Goal: Obtain resource: Download file/media

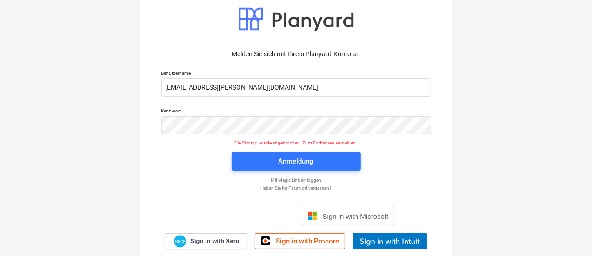
click at [266, 156] on span "Anmeldung" at bounding box center [296, 161] width 107 height 12
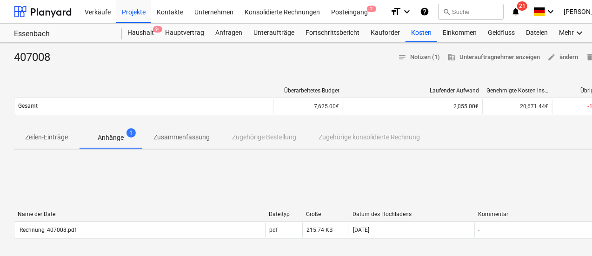
click at [421, 37] on div "Kosten" at bounding box center [421, 33] width 32 height 19
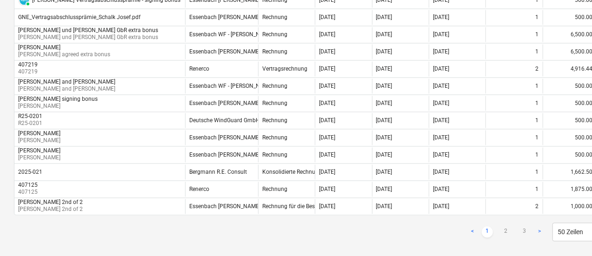
scroll to position [892, 0]
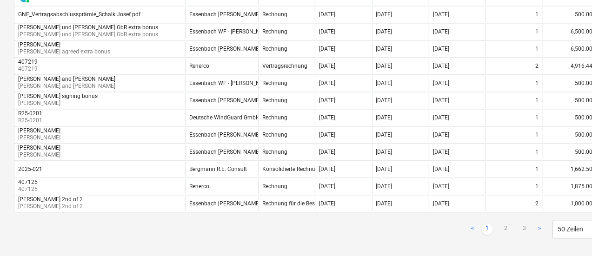
click at [228, 180] on div "Renerco" at bounding box center [221, 186] width 73 height 15
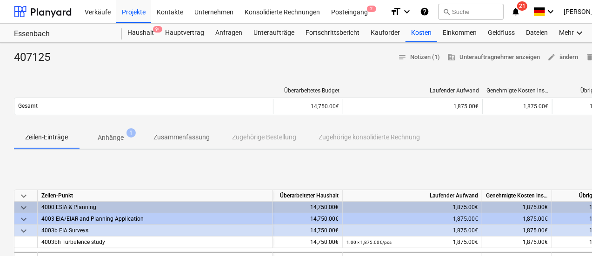
click at [109, 137] on p "Anhänge" at bounding box center [111, 138] width 26 height 10
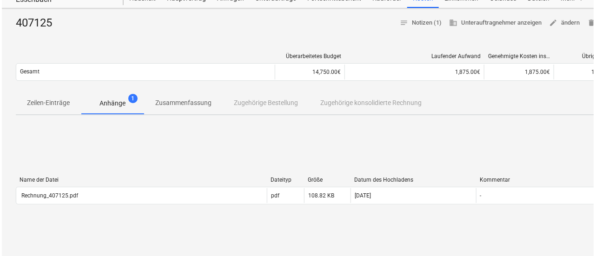
scroll to position [93, 0]
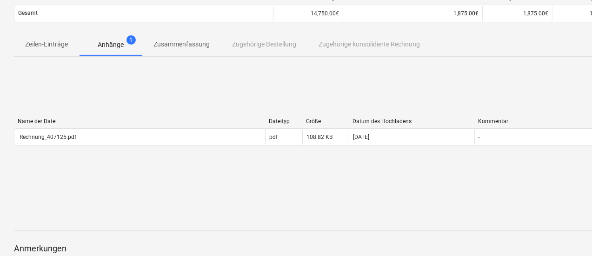
click at [215, 140] on div "Rechnung_407125.pdf" at bounding box center [139, 137] width 250 height 15
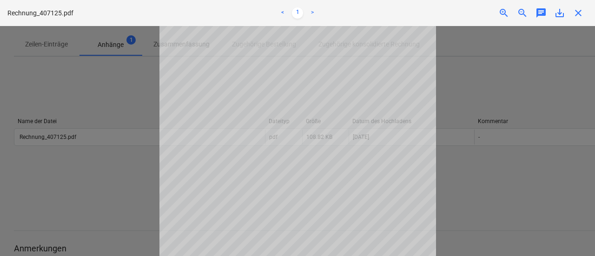
click at [577, 13] on div "Erhalten von Notizen fehlgeschlagen" at bounding box center [464, 10] width 251 height 20
click at [578, 12] on div "Erhalten von Notizen fehlgeschlagen" at bounding box center [464, 10] width 251 height 20
click at [577, 11] on div "Erhalten von Notizen fehlgeschlagen" at bounding box center [464, 10] width 251 height 20
click at [465, 83] on div at bounding box center [297, 141] width 595 height 230
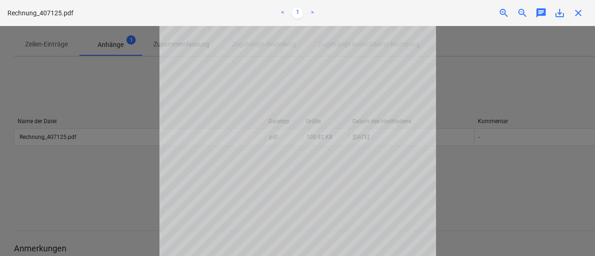
click at [580, 11] on div "Erhalten von Notizen fehlgeschlagen" at bounding box center [464, 10] width 251 height 20
click at [281, 11] on link "<" at bounding box center [282, 12] width 11 height 11
click at [307, 10] on link ">" at bounding box center [312, 12] width 11 height 11
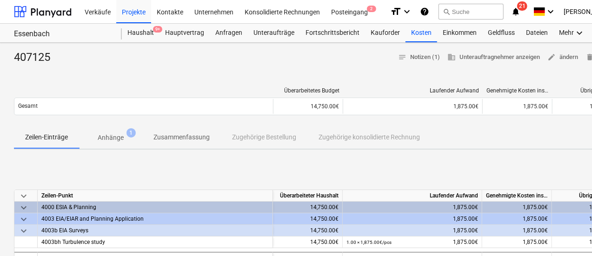
click at [412, 35] on div "Kosten" at bounding box center [421, 33] width 32 height 19
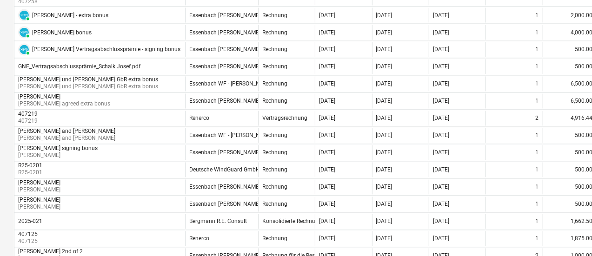
scroll to position [892, 0]
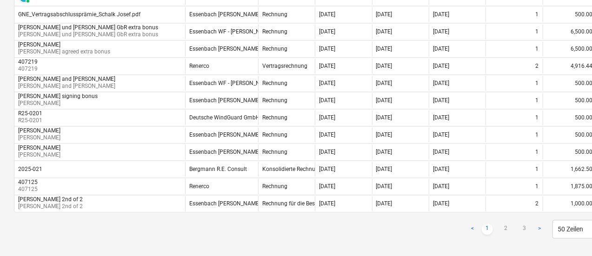
click at [231, 59] on div "Renerco" at bounding box center [221, 66] width 73 height 15
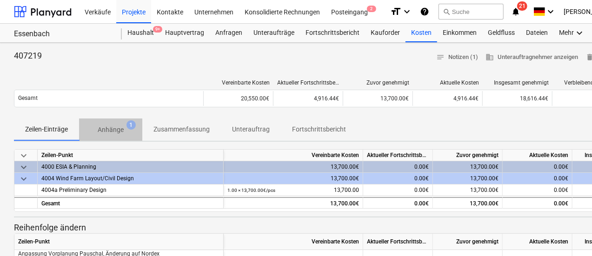
click at [115, 128] on p "Anhänge" at bounding box center [111, 130] width 26 height 10
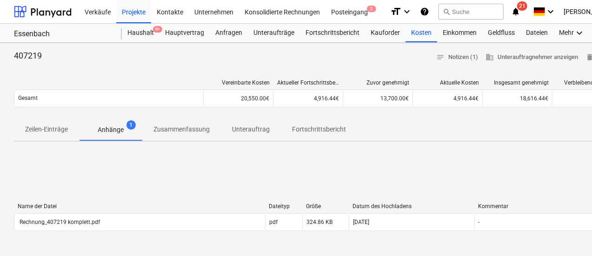
click at [136, 217] on div "Rechnung_407219 komplett.pdf" at bounding box center [139, 222] width 250 height 15
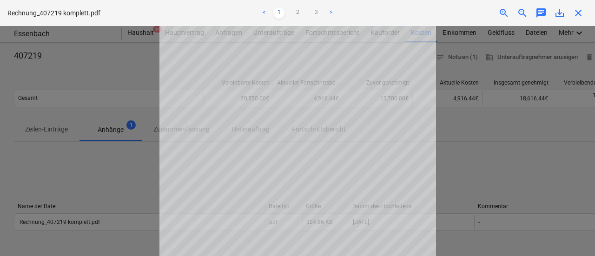
scroll to position [163, 0]
click at [299, 12] on link "2" at bounding box center [297, 12] width 11 height 11
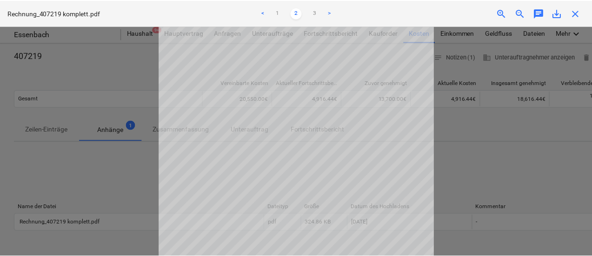
scroll to position [0, 0]
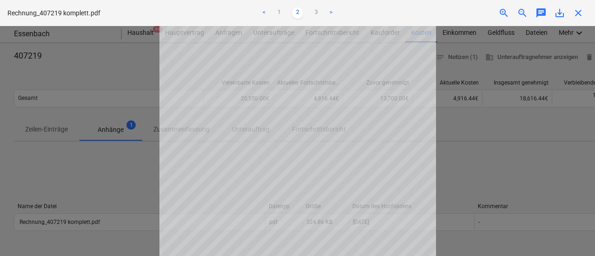
click at [575, 12] on div "Erhalten von Notizen fehlgeschlagen" at bounding box center [464, 10] width 251 height 20
click at [577, 11] on div "Erhalten von Notizen fehlgeschlagen" at bounding box center [464, 10] width 251 height 20
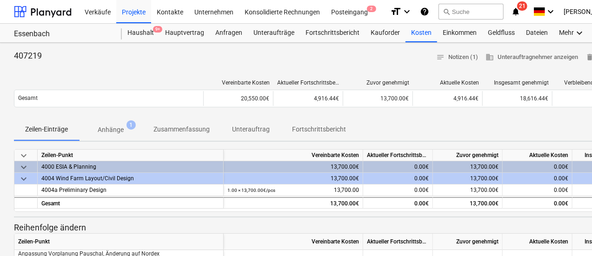
click at [417, 29] on div "Kosten" at bounding box center [421, 33] width 32 height 19
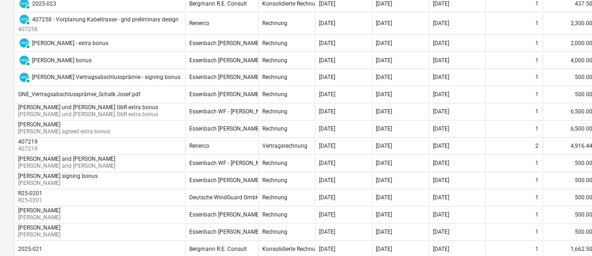
scroll to position [799, 0]
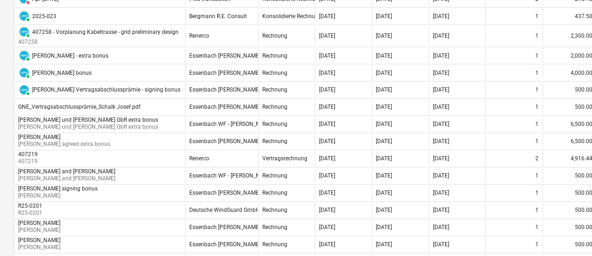
click at [237, 34] on div "Renerco" at bounding box center [221, 36] width 73 height 20
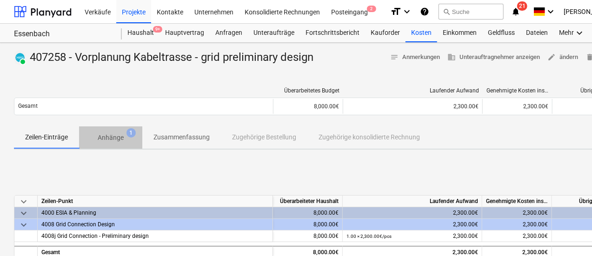
click at [124, 137] on span "Anhänge 1" at bounding box center [110, 138] width 41 height 10
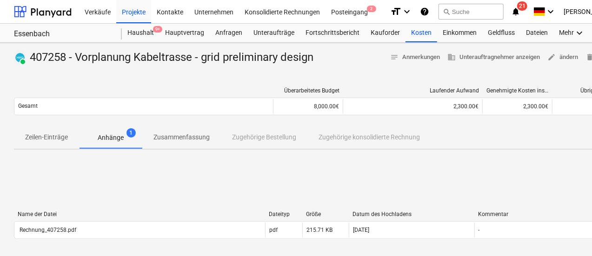
click at [198, 230] on div "Rechnung_407258.pdf" at bounding box center [139, 230] width 250 height 15
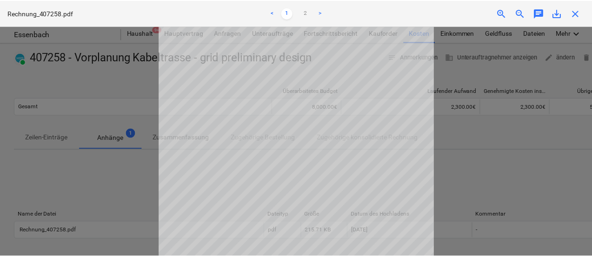
scroll to position [93, 0]
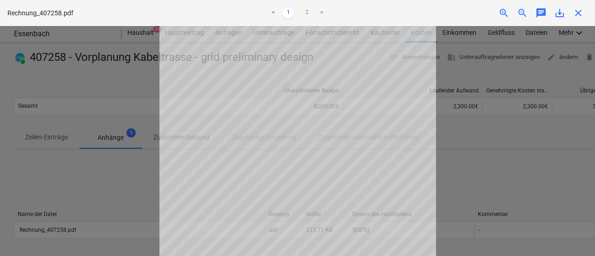
click at [578, 12] on div "Erhalten von Notizen fehlgeschlagen" at bounding box center [464, 10] width 251 height 20
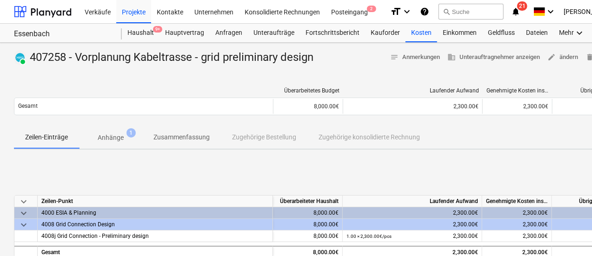
click at [416, 31] on div "Kosten" at bounding box center [421, 33] width 32 height 19
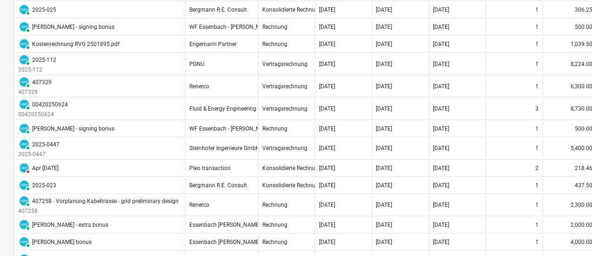
scroll to position [651, 0]
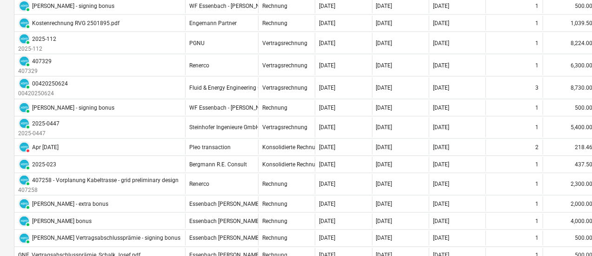
click at [210, 64] on div "Renerco" at bounding box center [221, 65] width 73 height 20
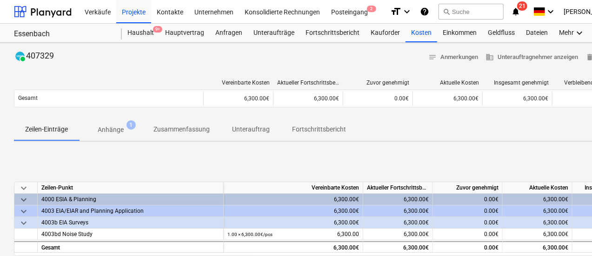
click at [119, 132] on p "Anhänge" at bounding box center [111, 130] width 26 height 10
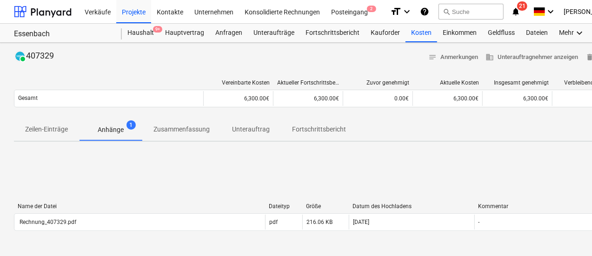
click at [124, 222] on div "Rechnung_407329.pdf" at bounding box center [139, 222] width 250 height 15
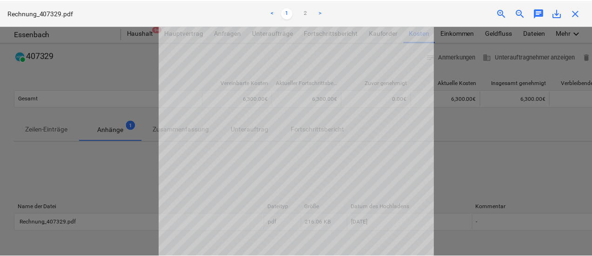
scroll to position [163, 0]
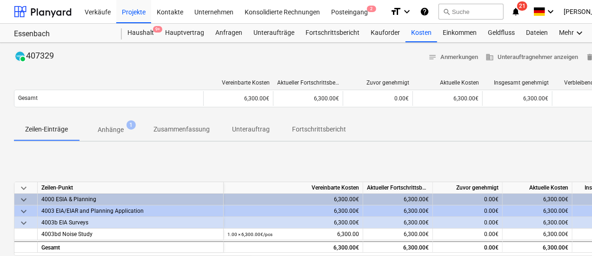
click at [410, 33] on div "Kosten" at bounding box center [421, 33] width 32 height 19
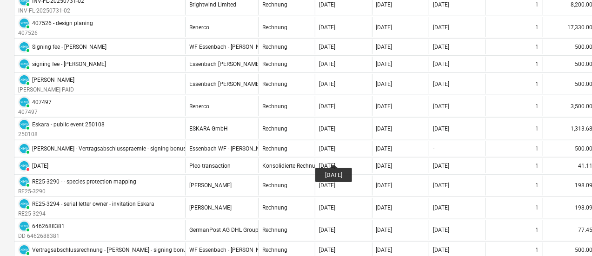
scroll to position [372, 0]
click at [309, 102] on div "Rechnung" at bounding box center [286, 107] width 57 height 20
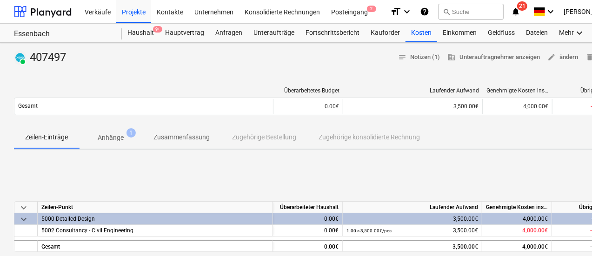
click at [121, 138] on p "Anhänge" at bounding box center [111, 138] width 26 height 10
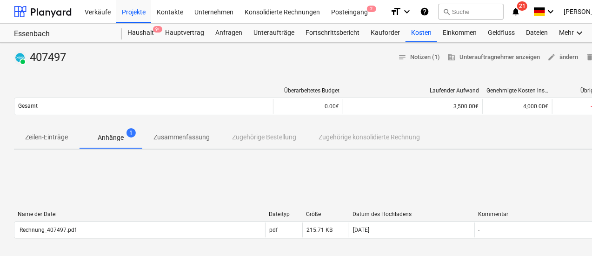
click at [205, 228] on div "Rechnung_407497.pdf" at bounding box center [139, 230] width 250 height 15
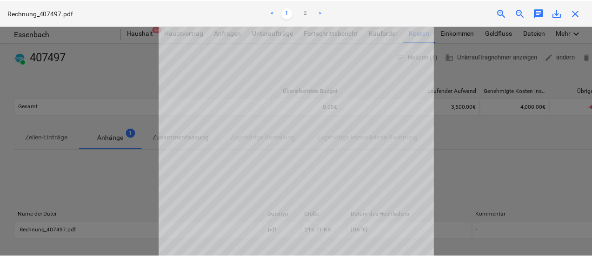
scroll to position [93, 0]
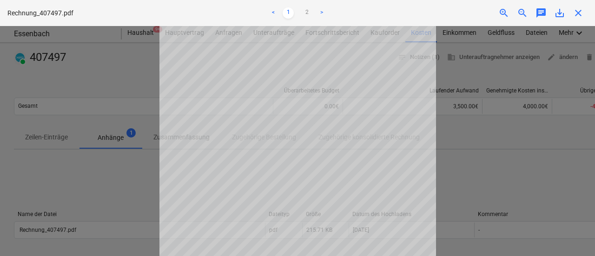
click at [578, 10] on div "Erhalten von Notizen fehlgeschlagen" at bounding box center [464, 10] width 251 height 20
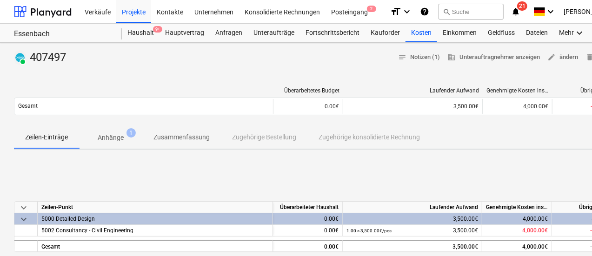
click at [411, 31] on div "Kosten" at bounding box center [421, 33] width 32 height 19
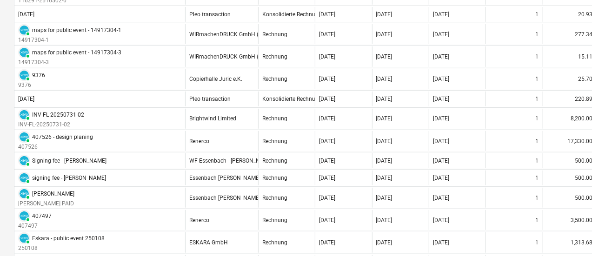
scroll to position [279, 0]
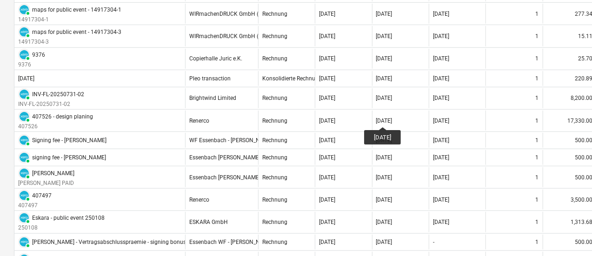
click at [389, 118] on div "[DATE]" at bounding box center [384, 121] width 16 height 7
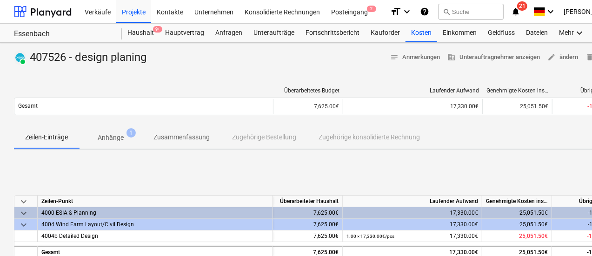
click at [112, 135] on p "Anhänge" at bounding box center [111, 138] width 26 height 10
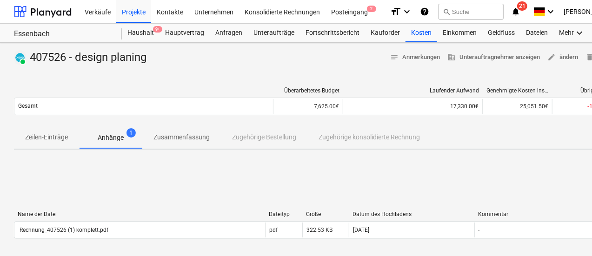
click at [115, 228] on div "Rechnung_407526 (1) komplett.pdf" at bounding box center [139, 230] width 250 height 15
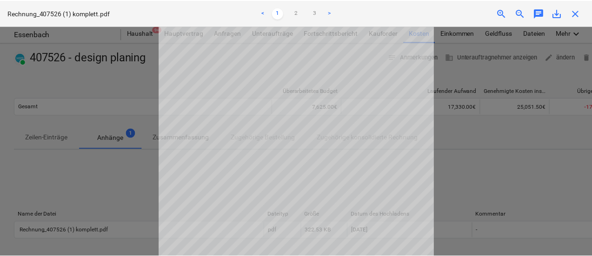
scroll to position [93, 0]
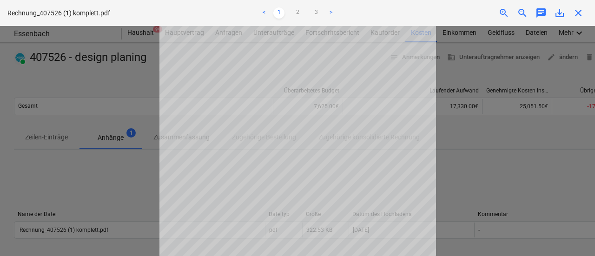
click at [578, 13] on div "Erhalten von Notizen fehlgeschlagen" at bounding box center [464, 10] width 251 height 20
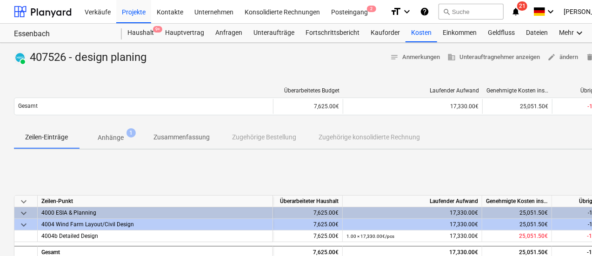
click at [255, 31] on div "Unteraufträge" at bounding box center [274, 33] width 52 height 19
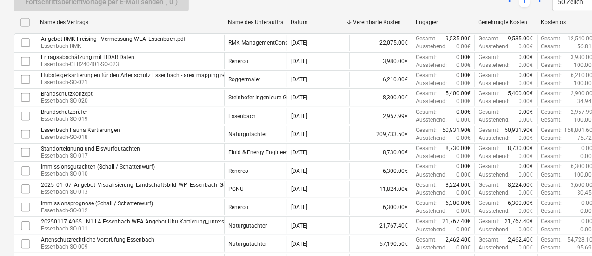
scroll to position [186, 0]
